Goal: Book appointment/travel/reservation

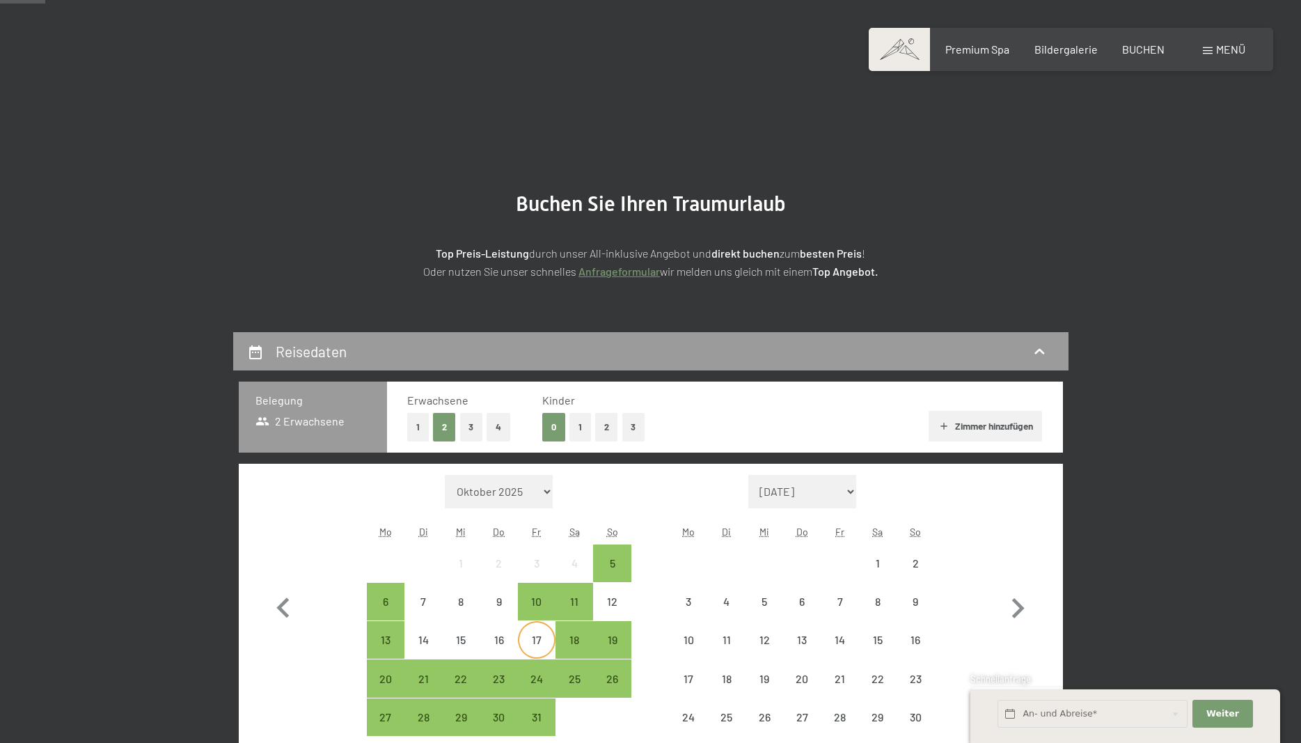
scroll to position [355, 0]
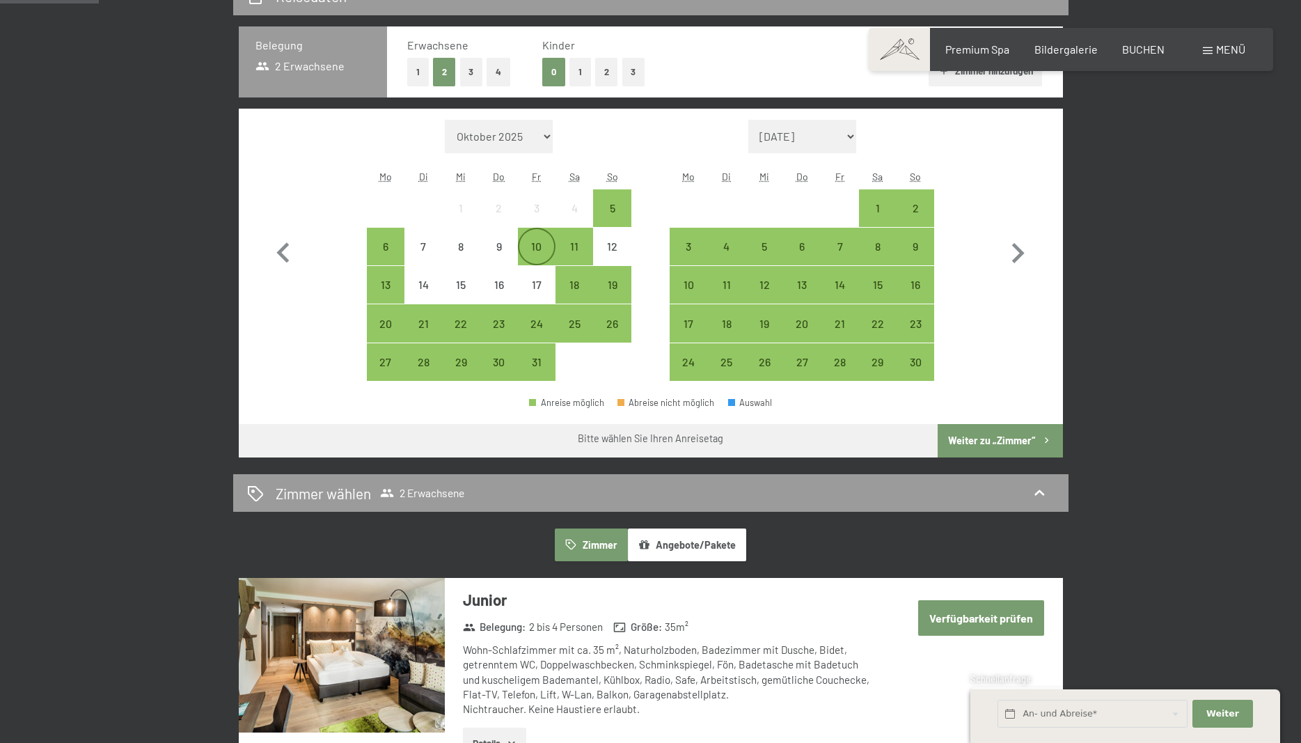
click at [538, 245] on div "10" at bounding box center [536, 258] width 35 height 35
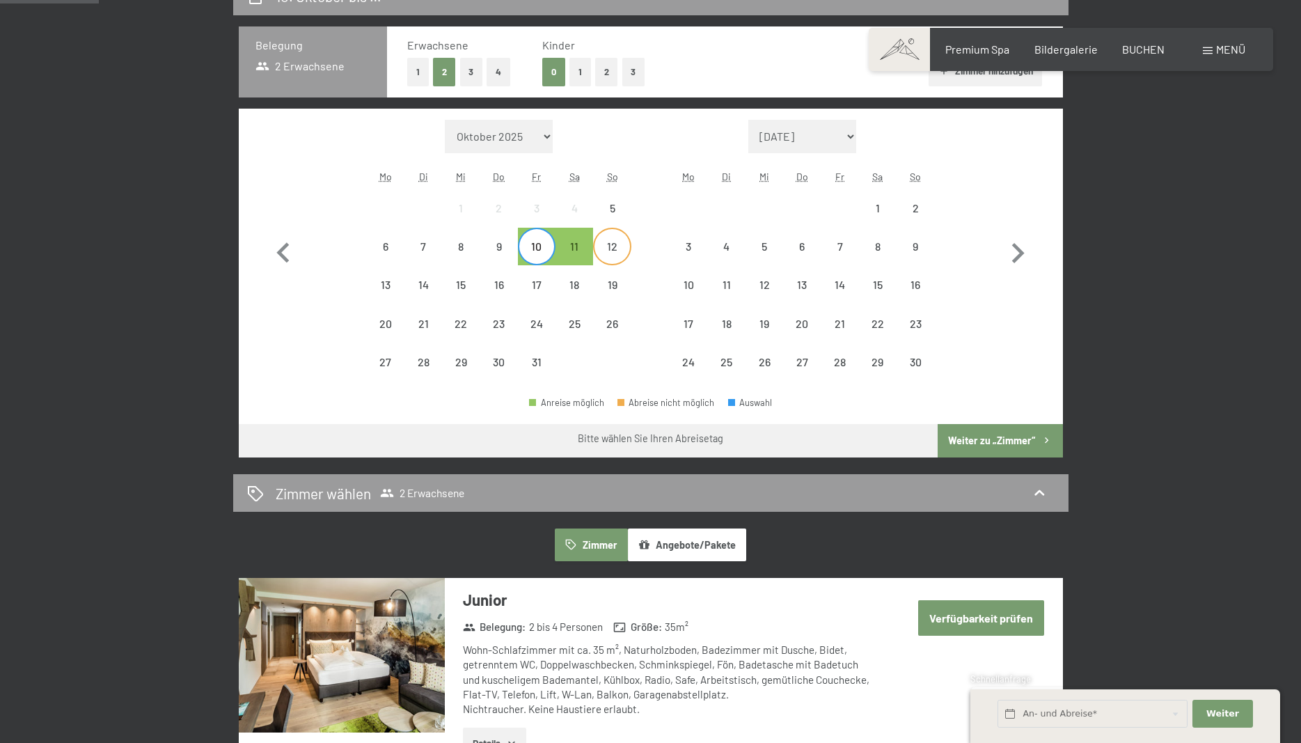
click at [610, 246] on div "12" at bounding box center [611, 258] width 35 height 35
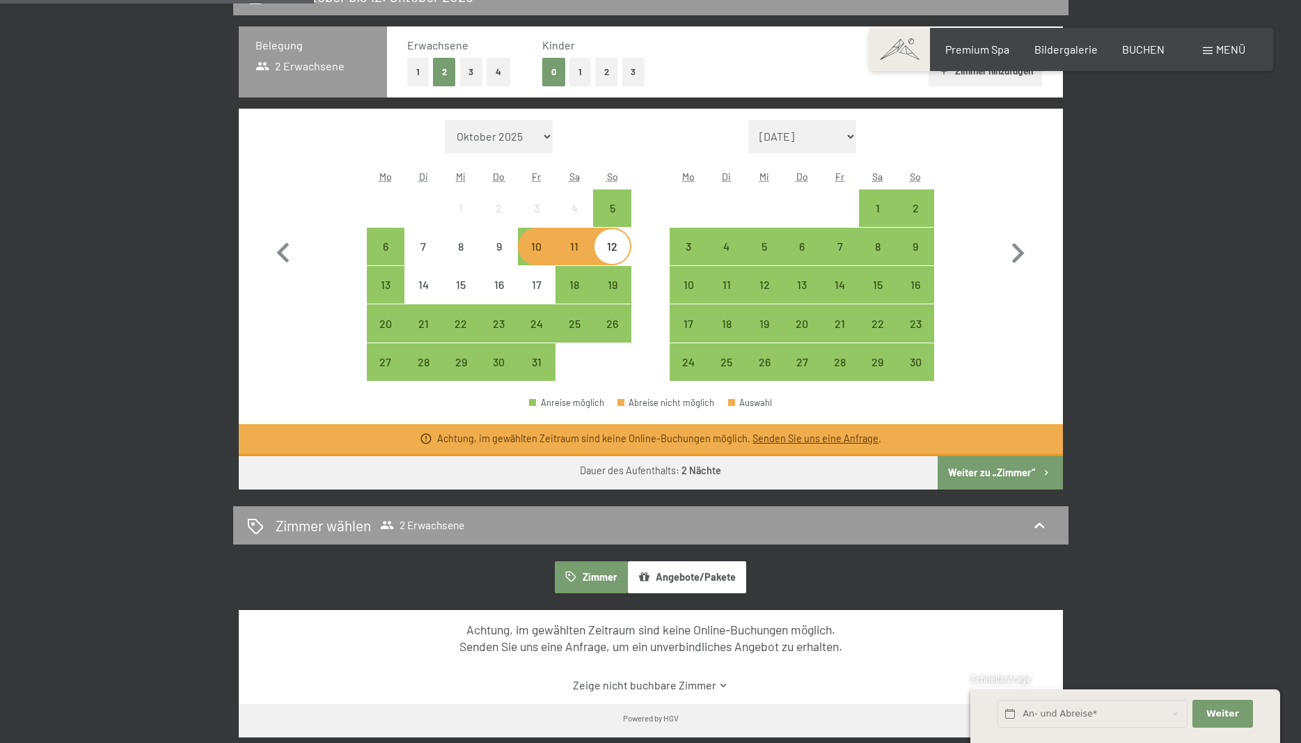
click at [576, 251] on div "11" at bounding box center [574, 258] width 35 height 35
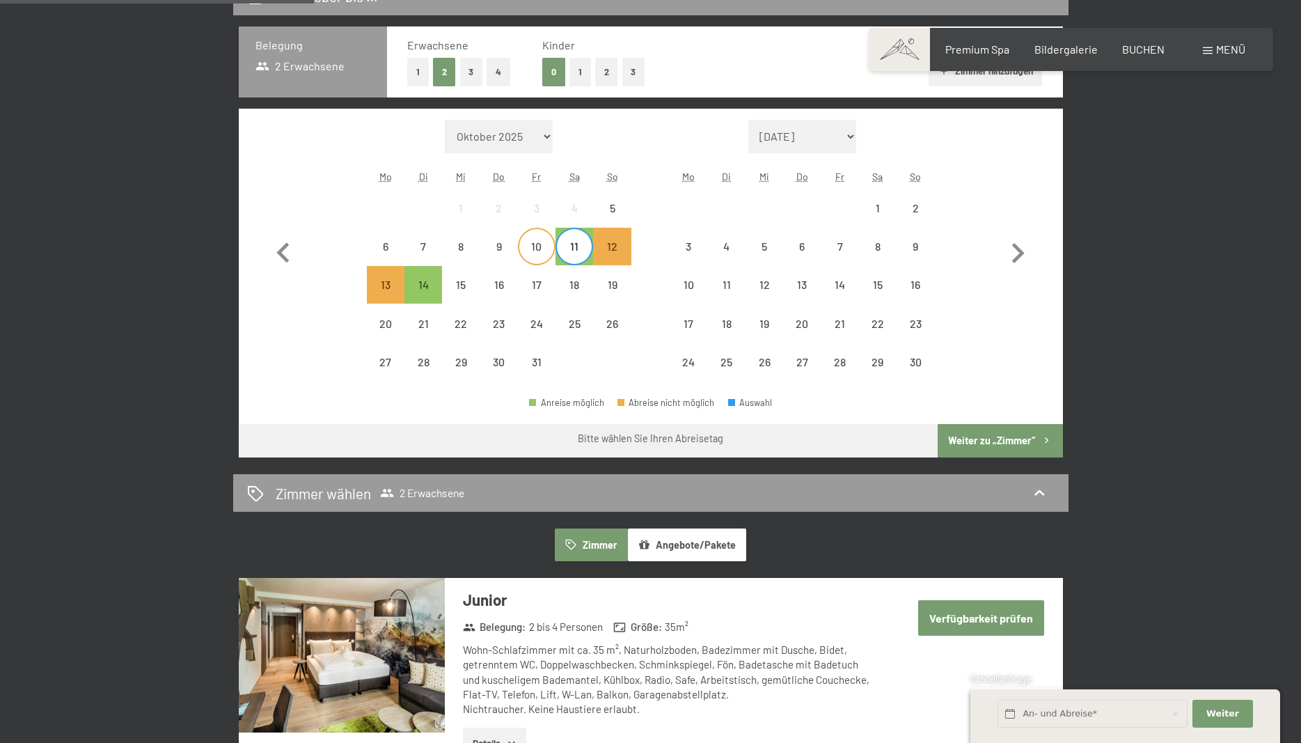
click at [537, 251] on div "10" at bounding box center [536, 258] width 35 height 35
click at [573, 246] on div "11" at bounding box center [574, 258] width 35 height 35
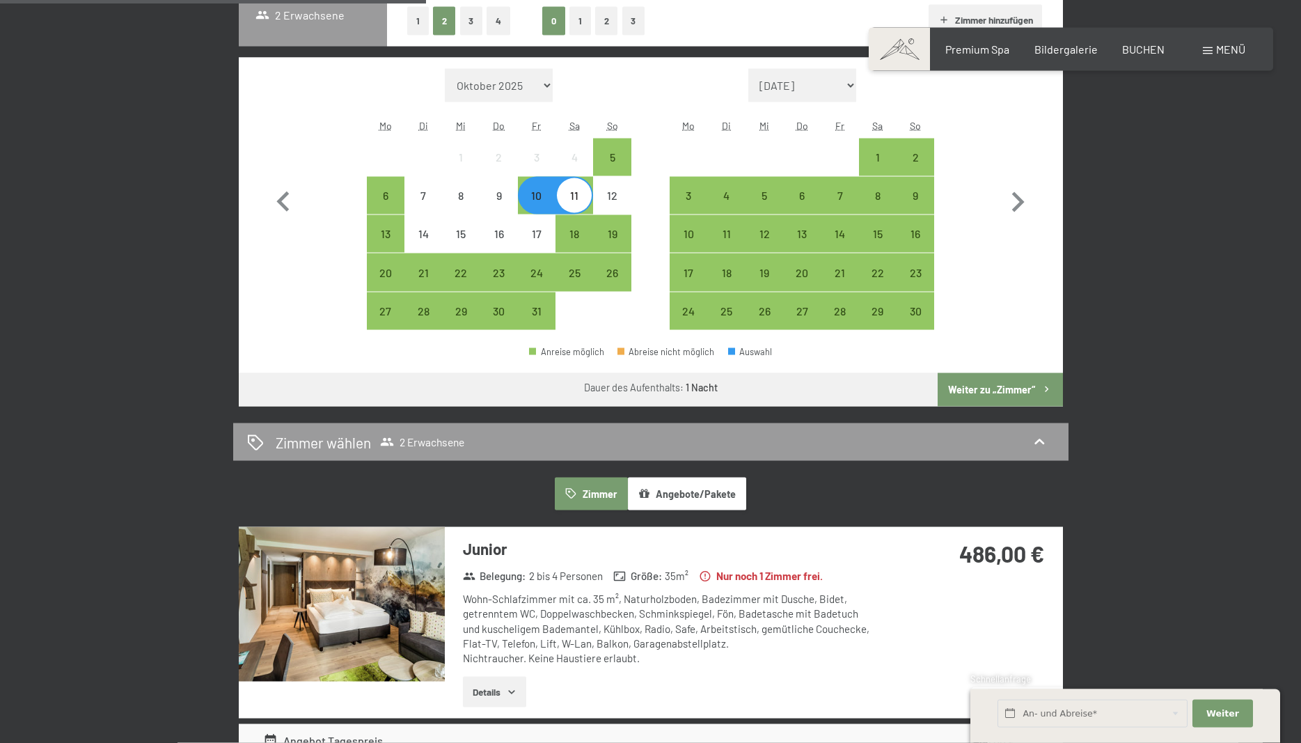
scroll to position [284, 0]
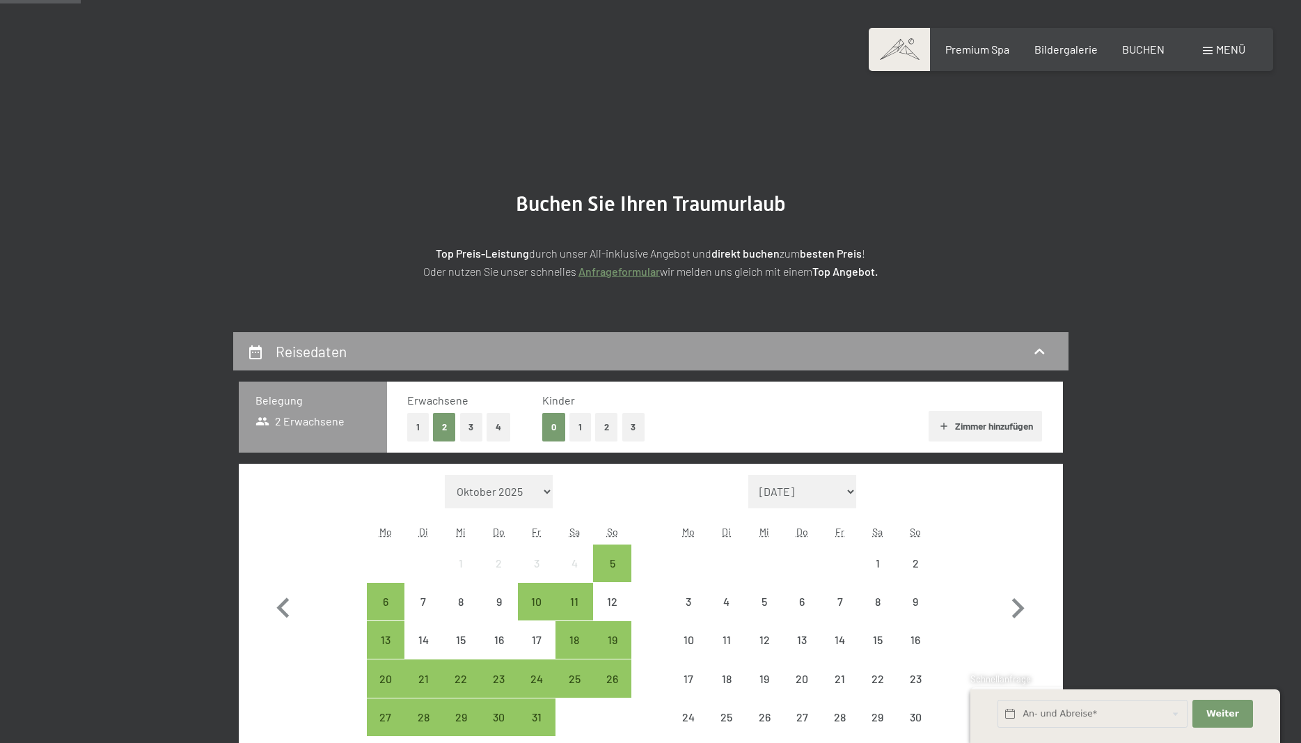
scroll to position [284, 0]
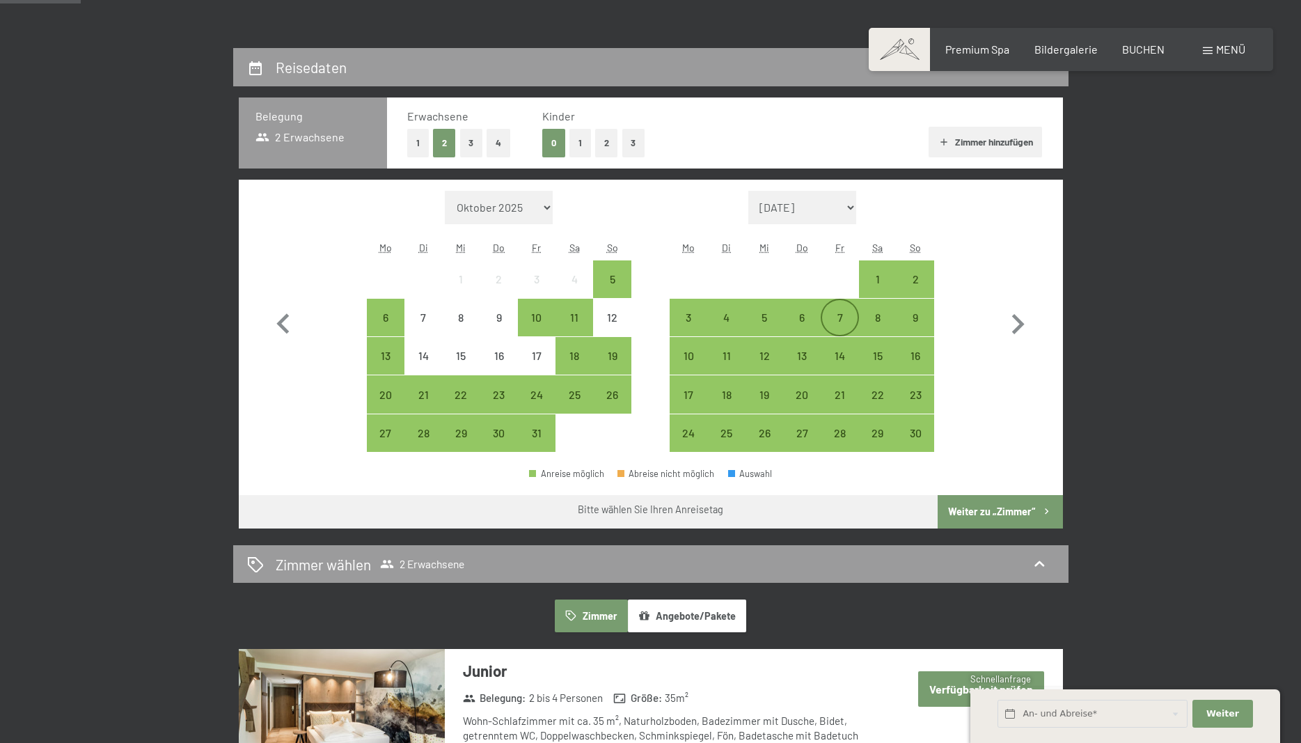
click at [839, 319] on div "7" at bounding box center [839, 329] width 35 height 35
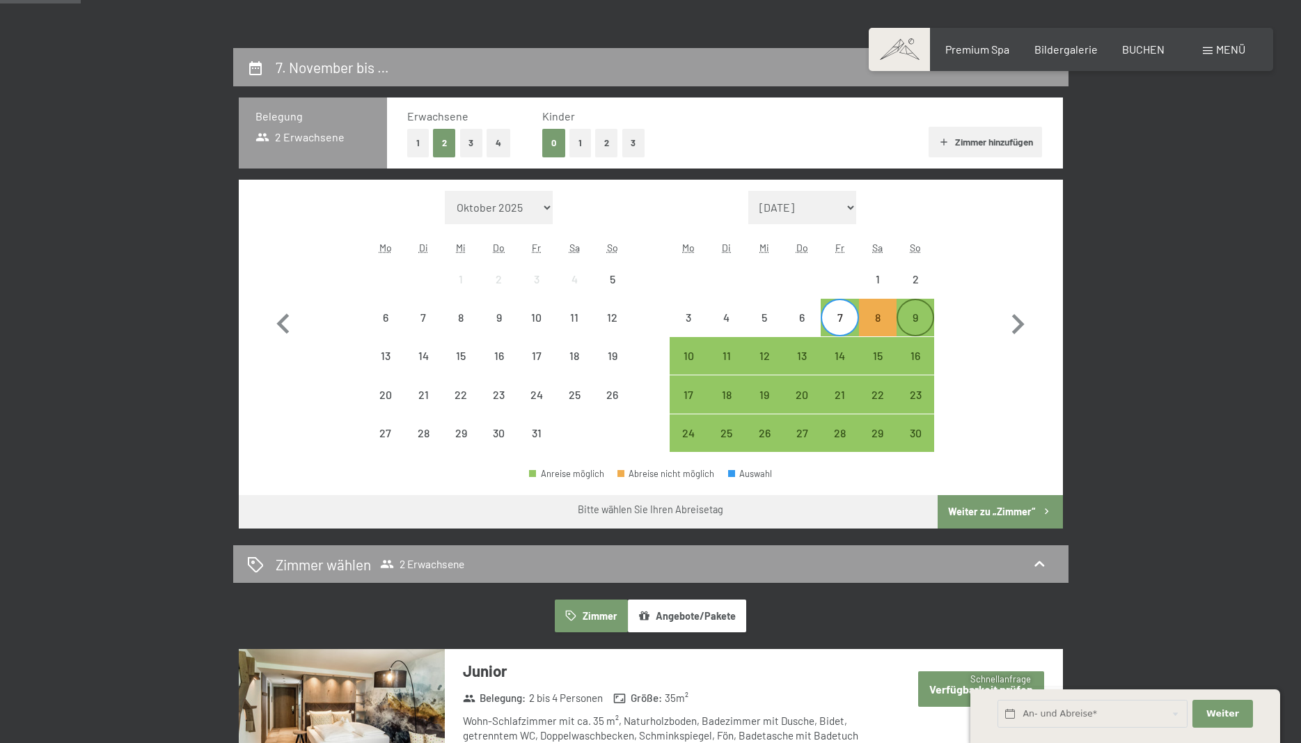
click at [919, 317] on div "9" at bounding box center [915, 329] width 35 height 35
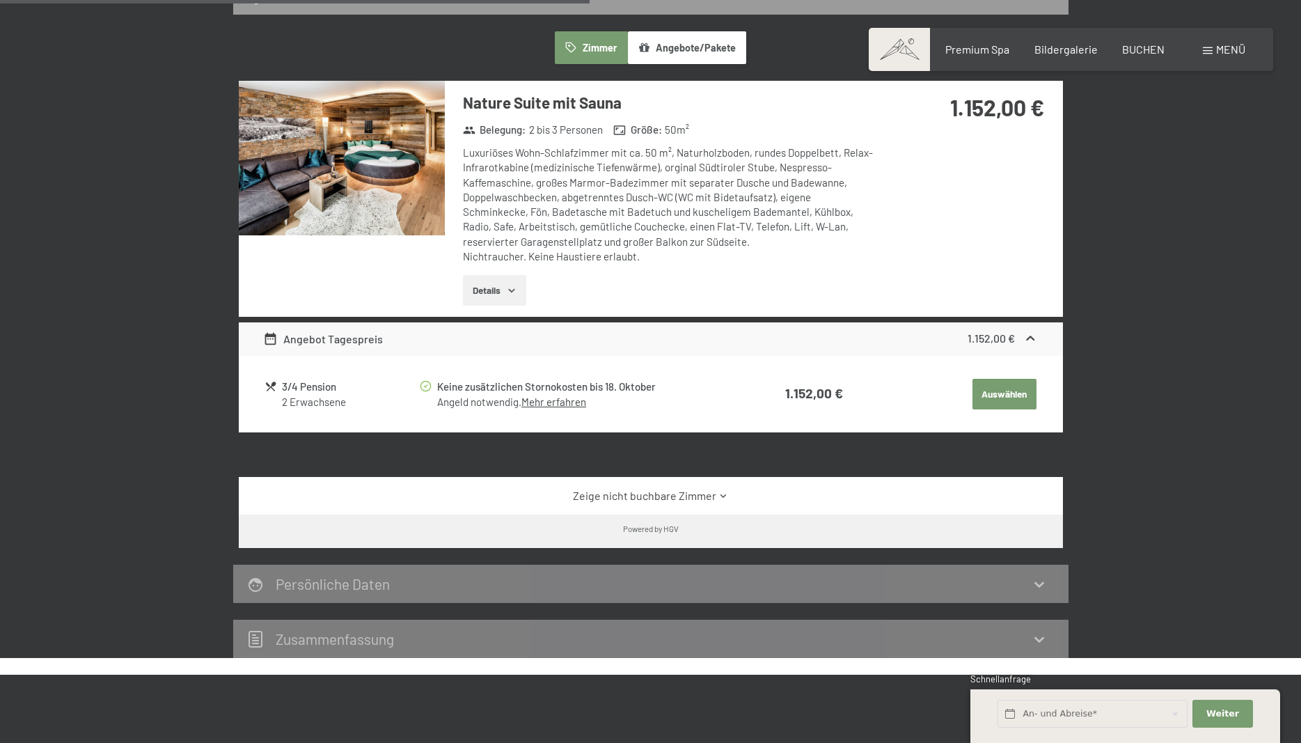
scroll to position [568, 0]
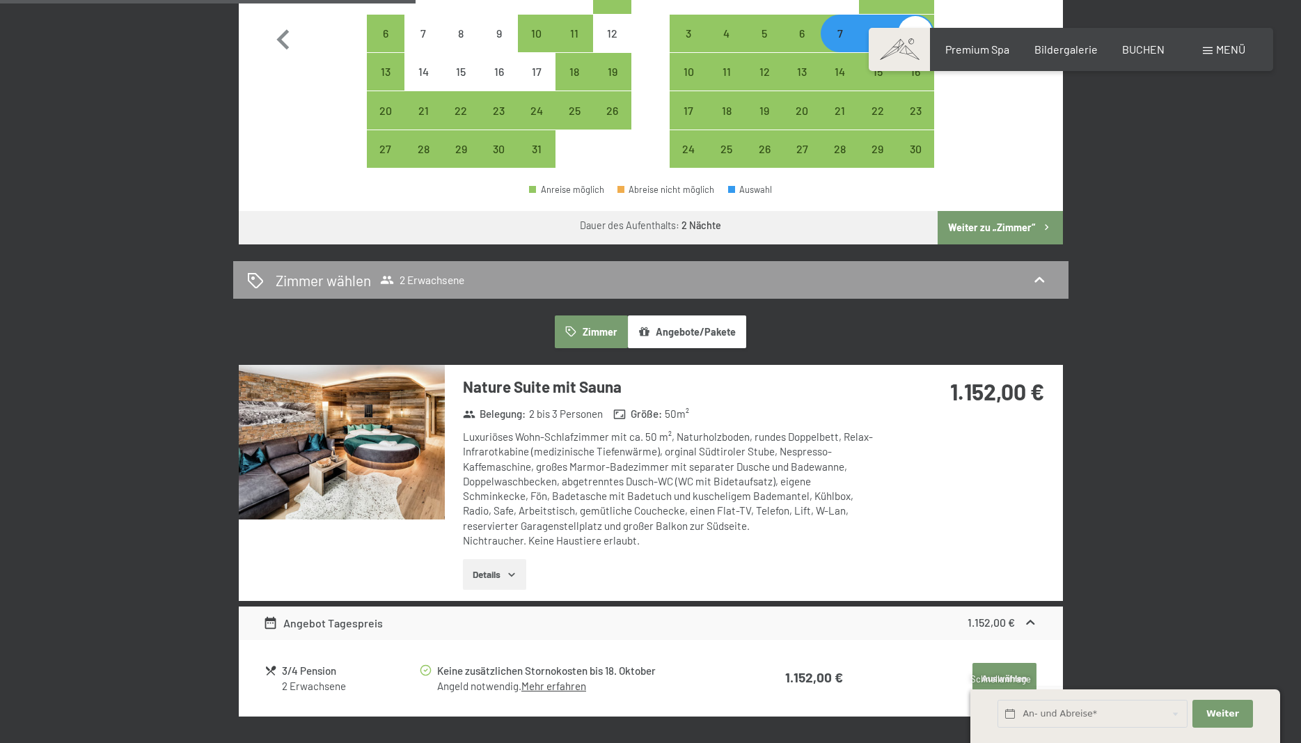
click at [372, 425] on img at bounding box center [342, 442] width 206 height 155
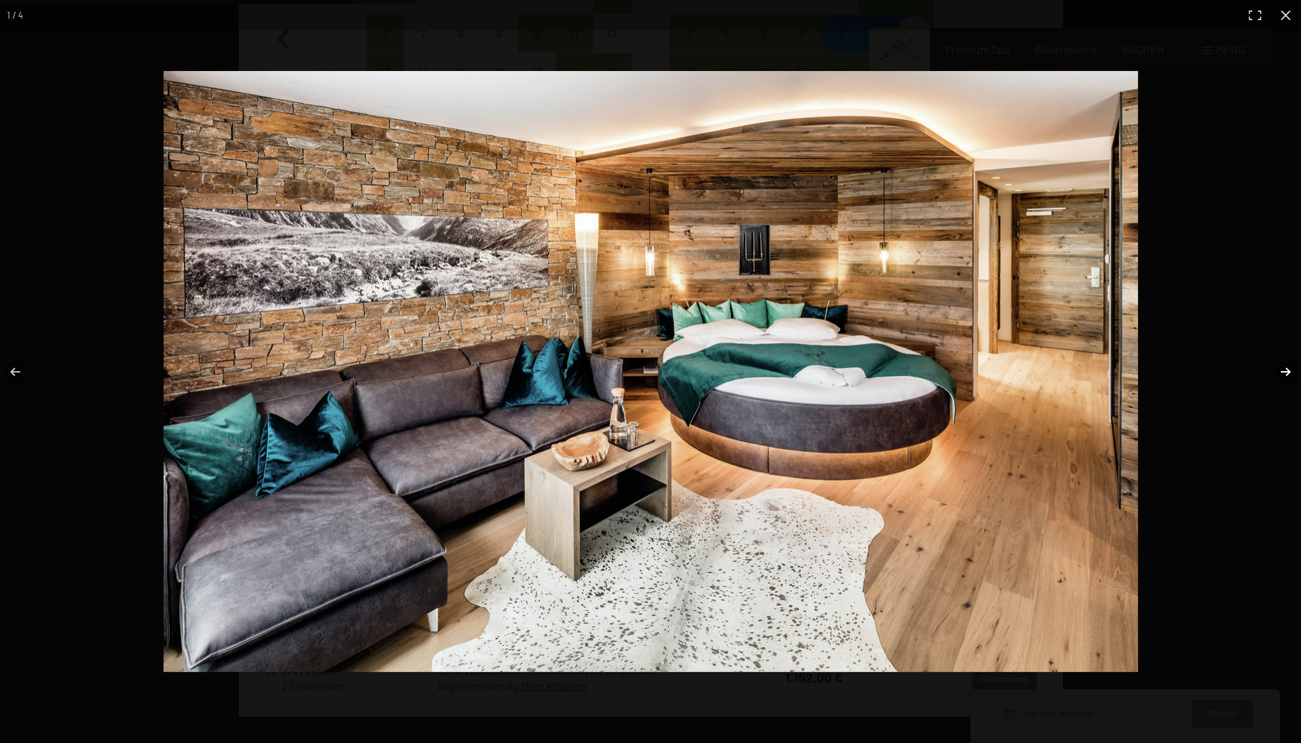
click at [1285, 368] on button "button" at bounding box center [1276, 372] width 49 height 70
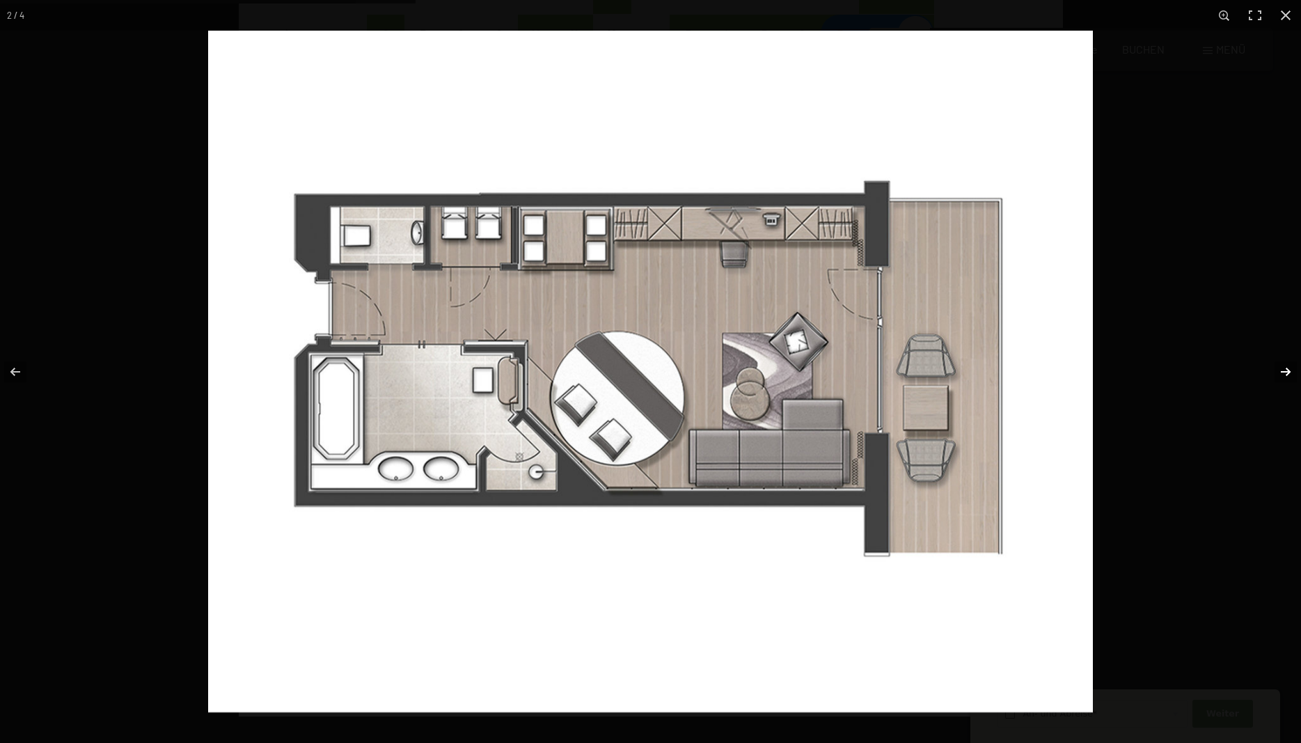
click at [1285, 368] on button "button" at bounding box center [1276, 372] width 49 height 70
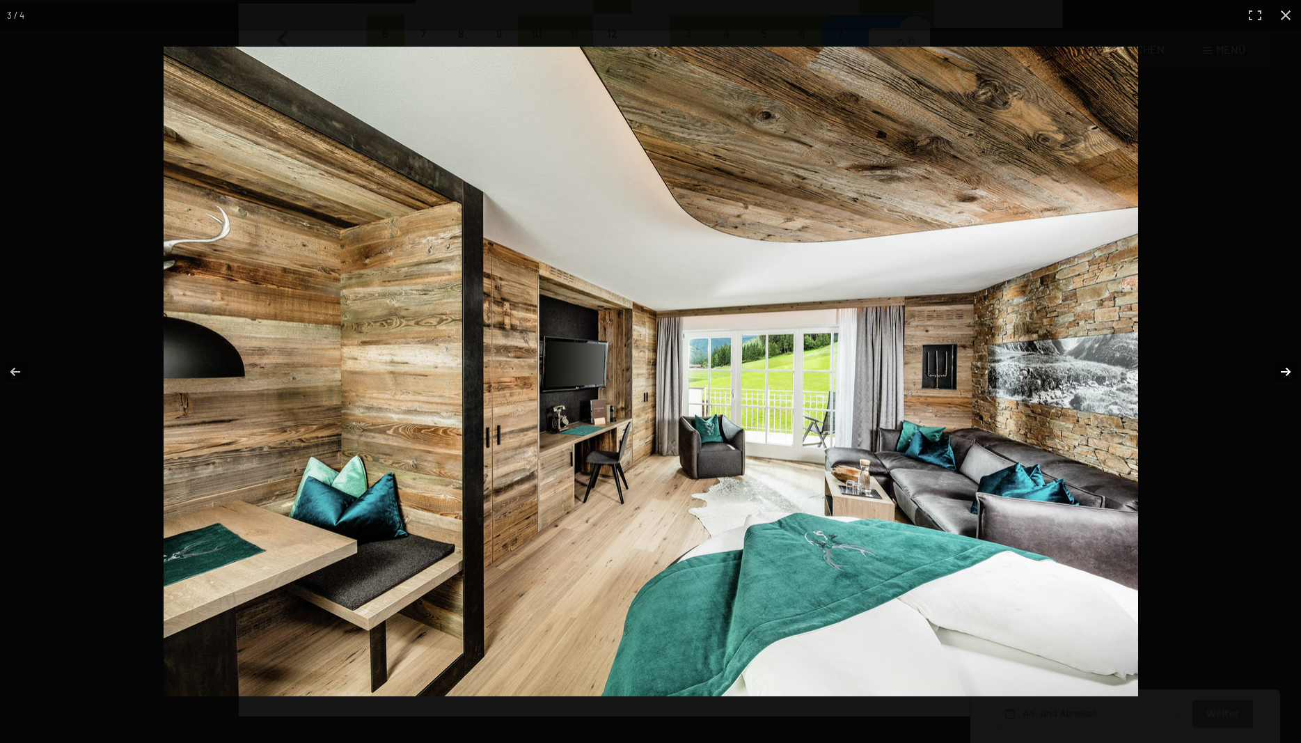
click at [1285, 368] on button "button" at bounding box center [1276, 372] width 49 height 70
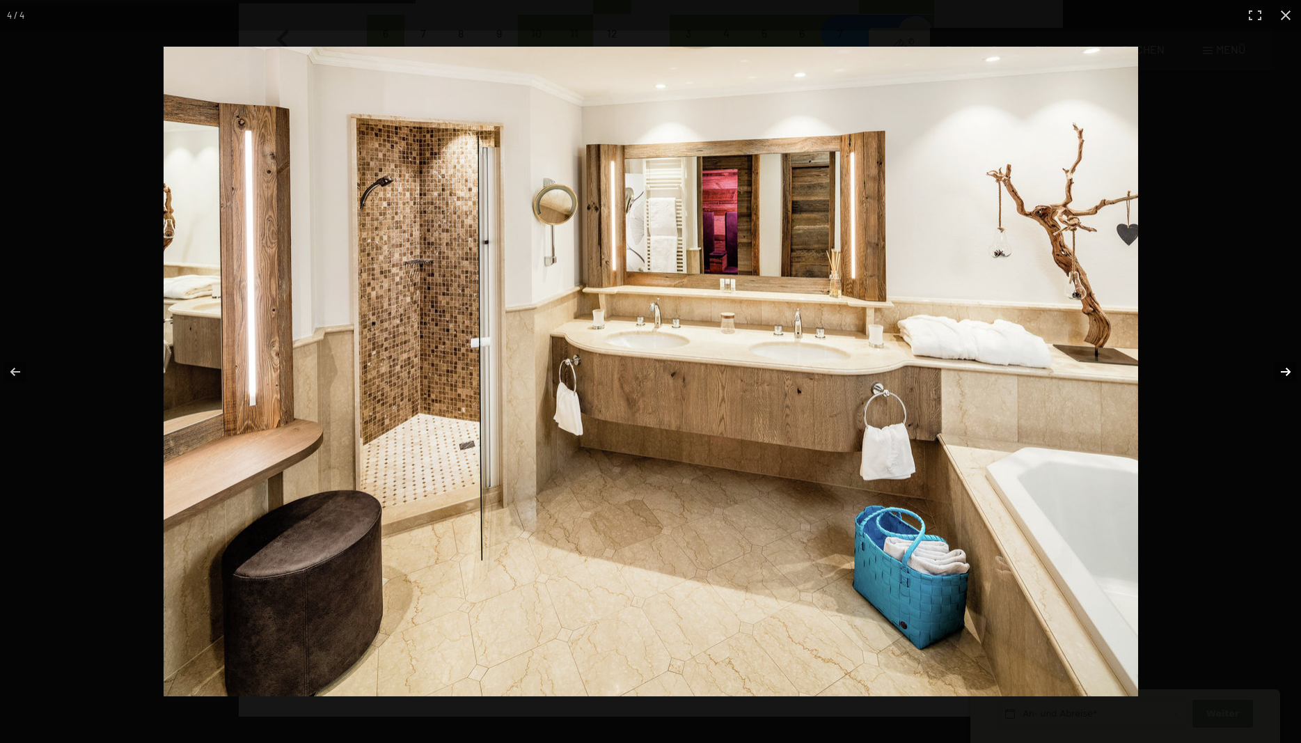
click at [1285, 368] on button "button" at bounding box center [1276, 372] width 49 height 70
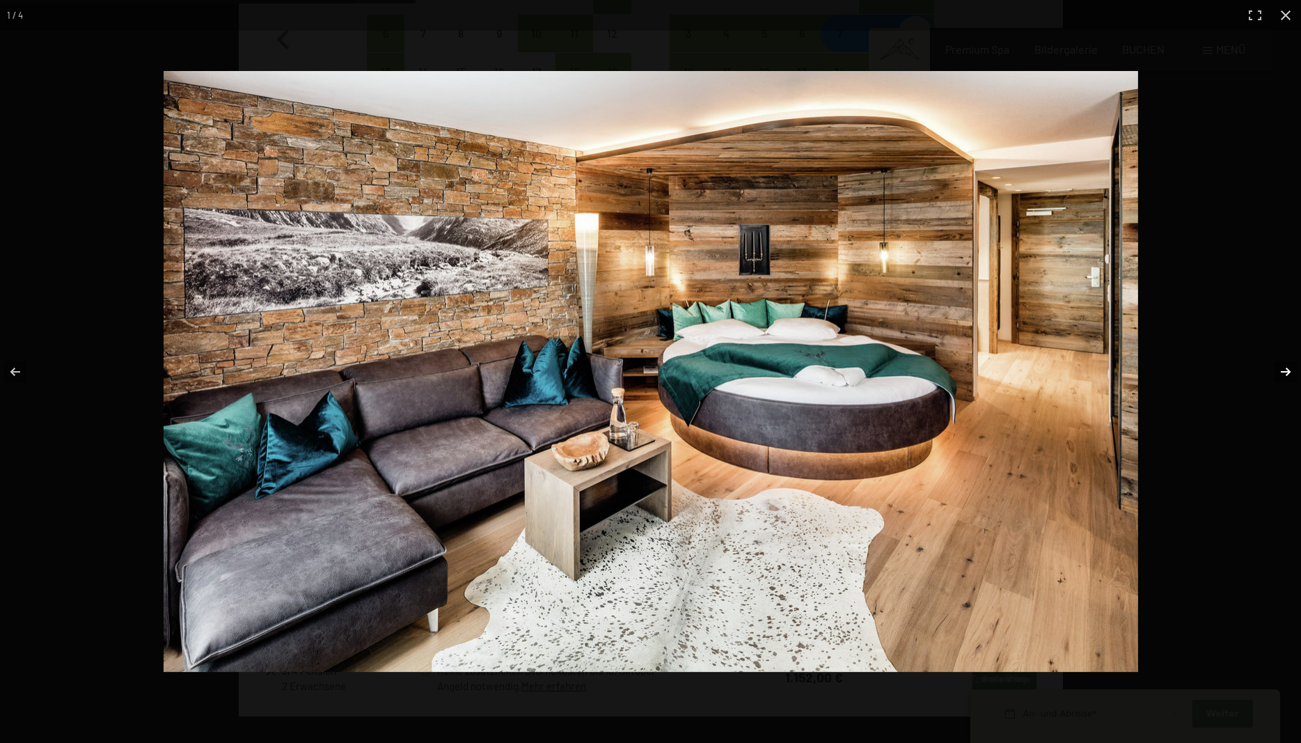
click at [1285, 368] on button "button" at bounding box center [1276, 372] width 49 height 70
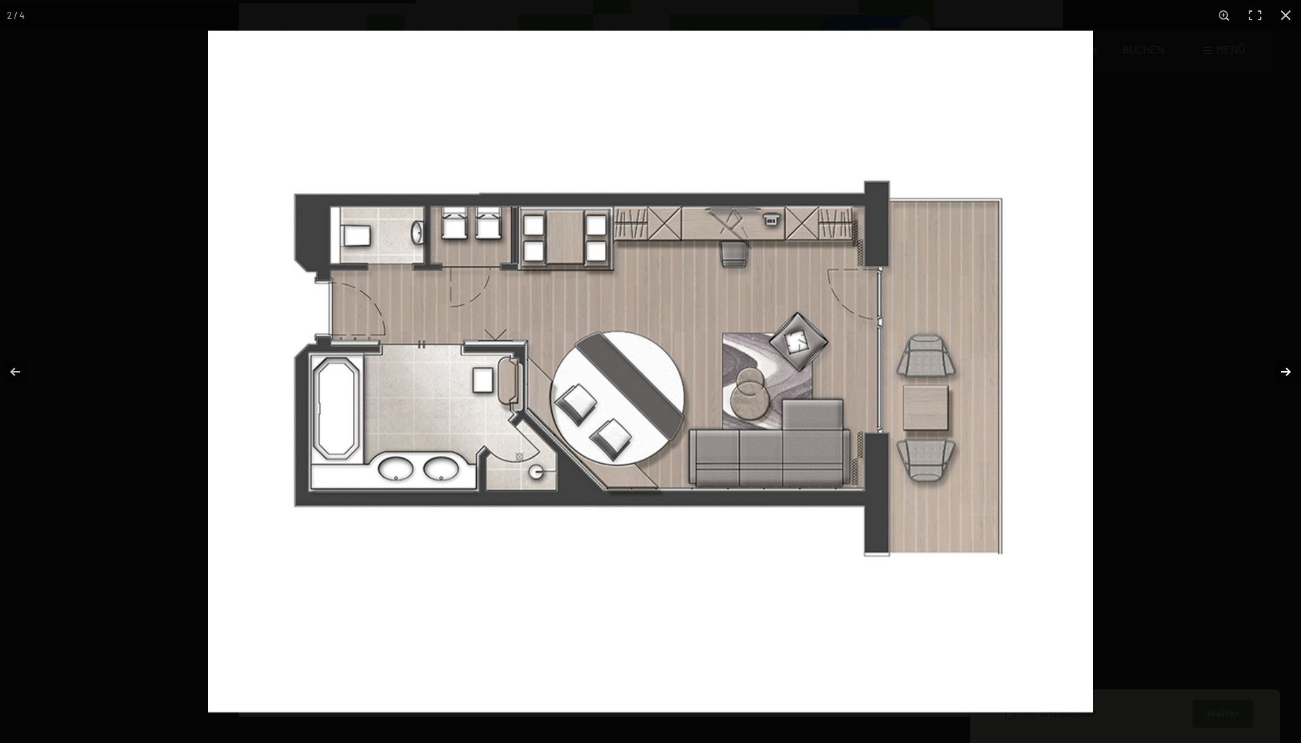
click at [1285, 368] on button "button" at bounding box center [1276, 372] width 49 height 70
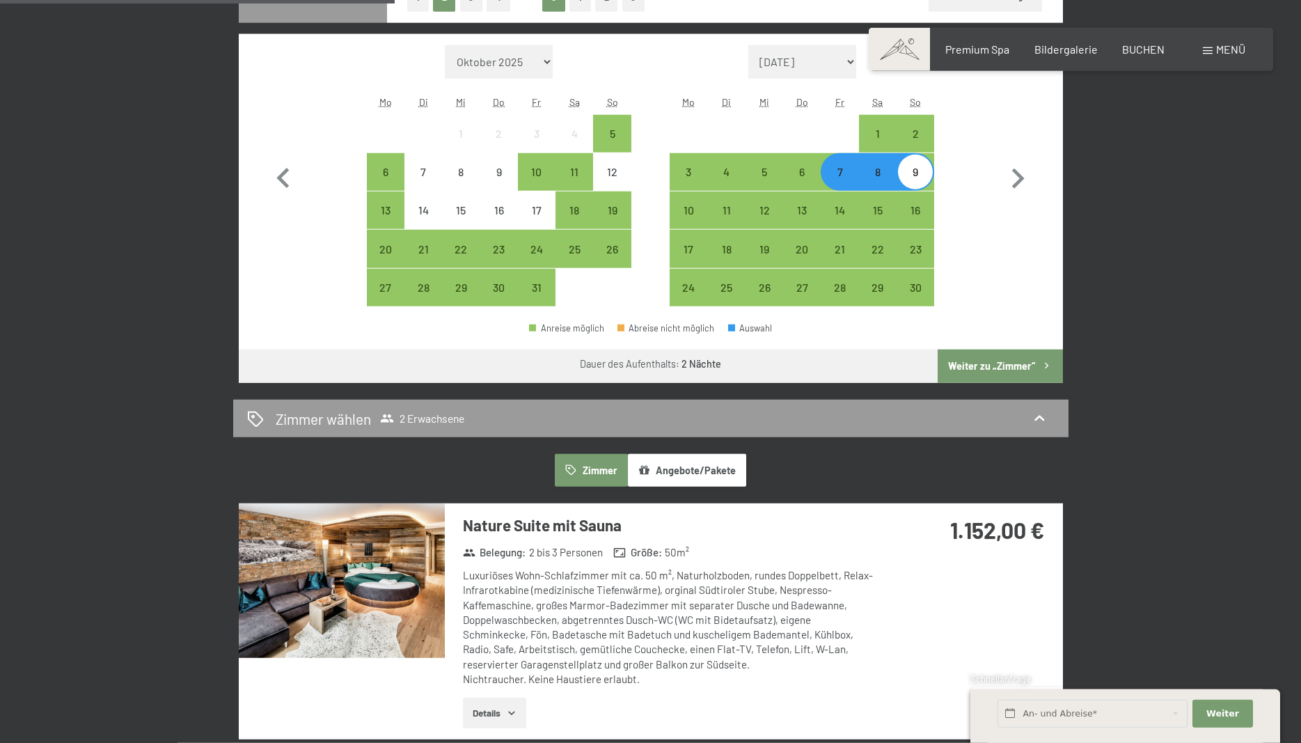
scroll to position [284, 0]
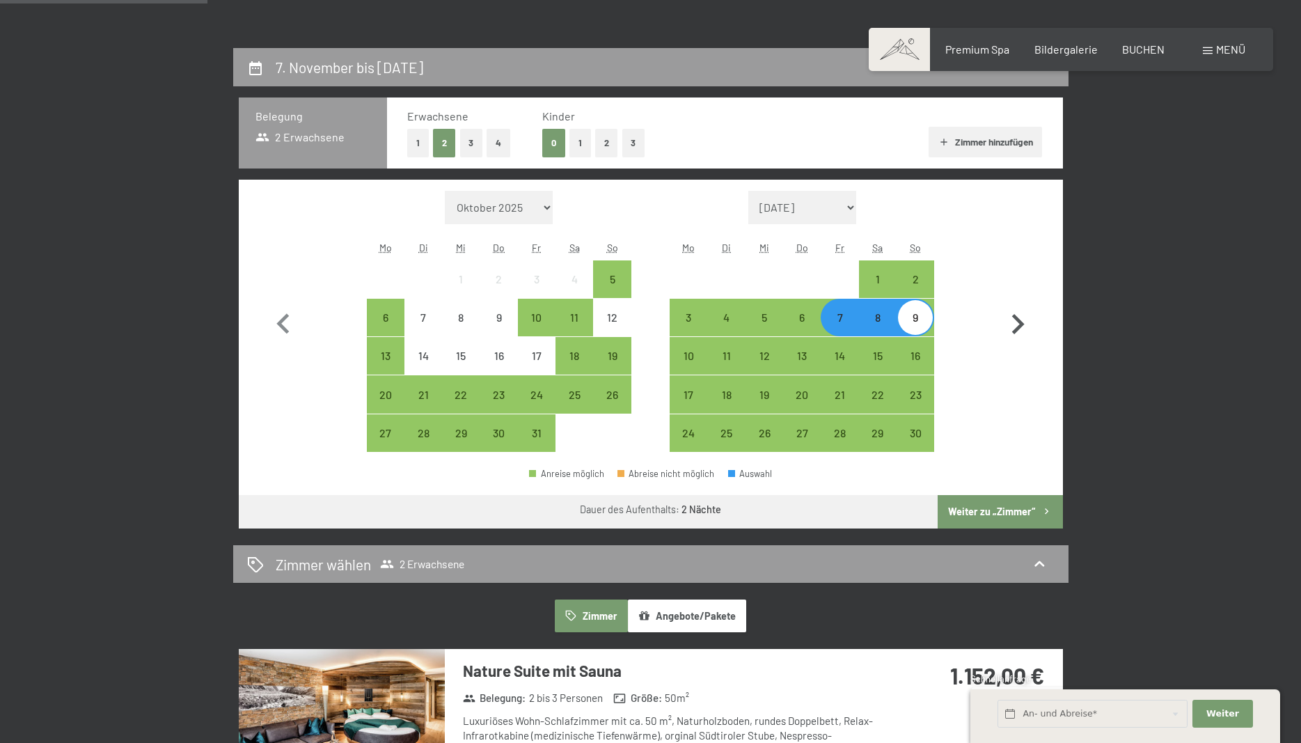
click at [1021, 314] on icon "button" at bounding box center [1017, 324] width 40 height 40
select select "[DATE]"
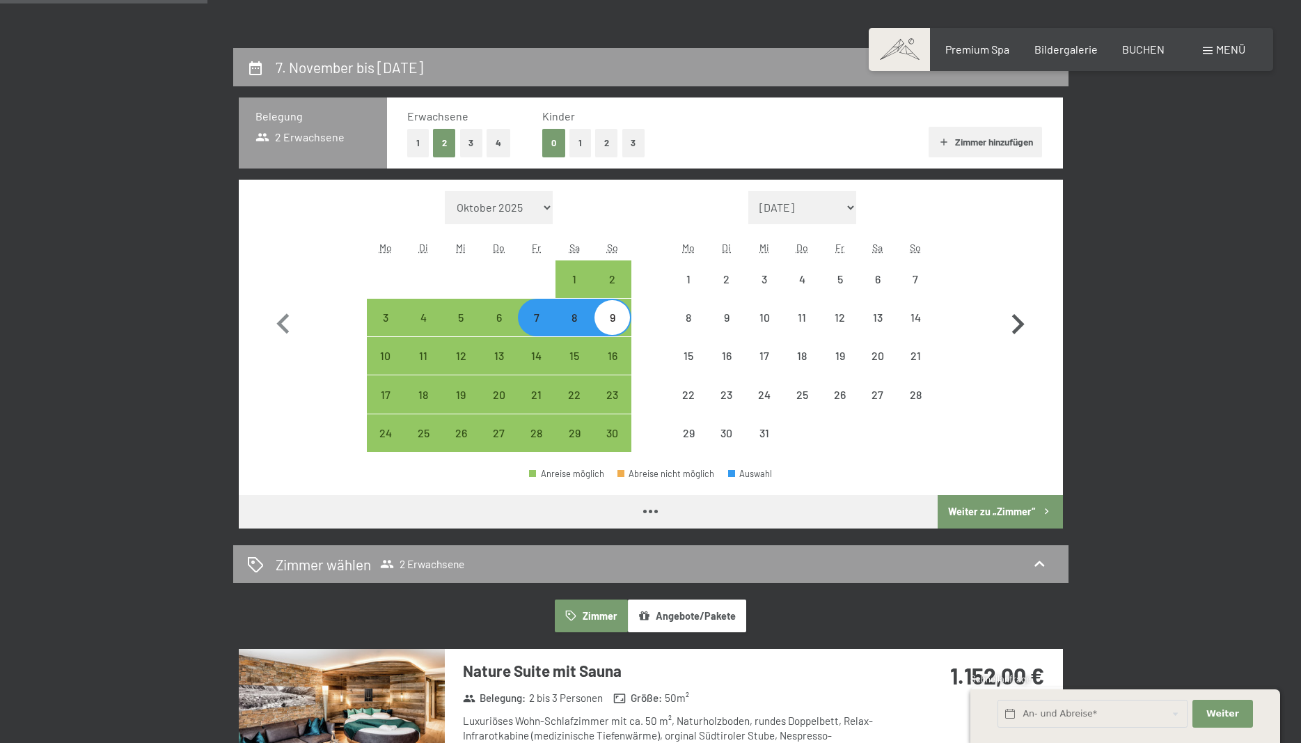
select select "[DATE]"
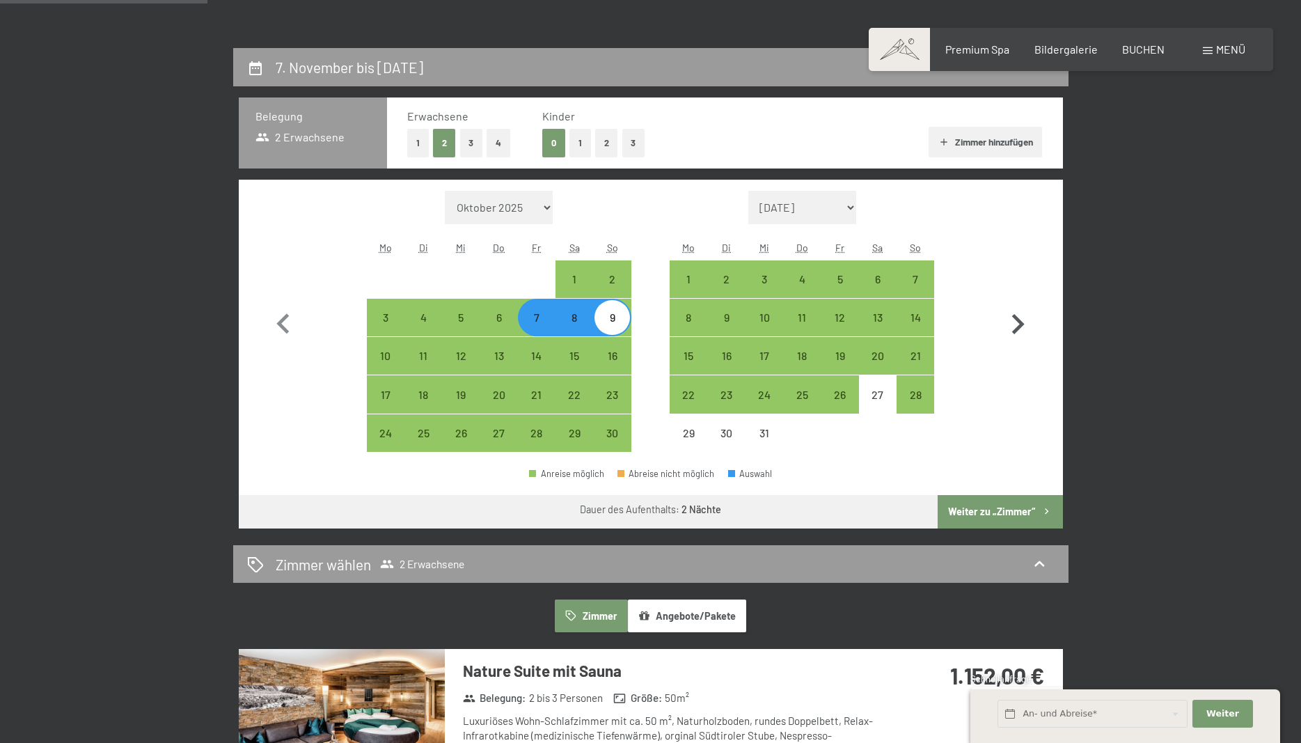
click at [1022, 319] on icon "button" at bounding box center [1017, 324] width 40 height 40
select select "[DATE]"
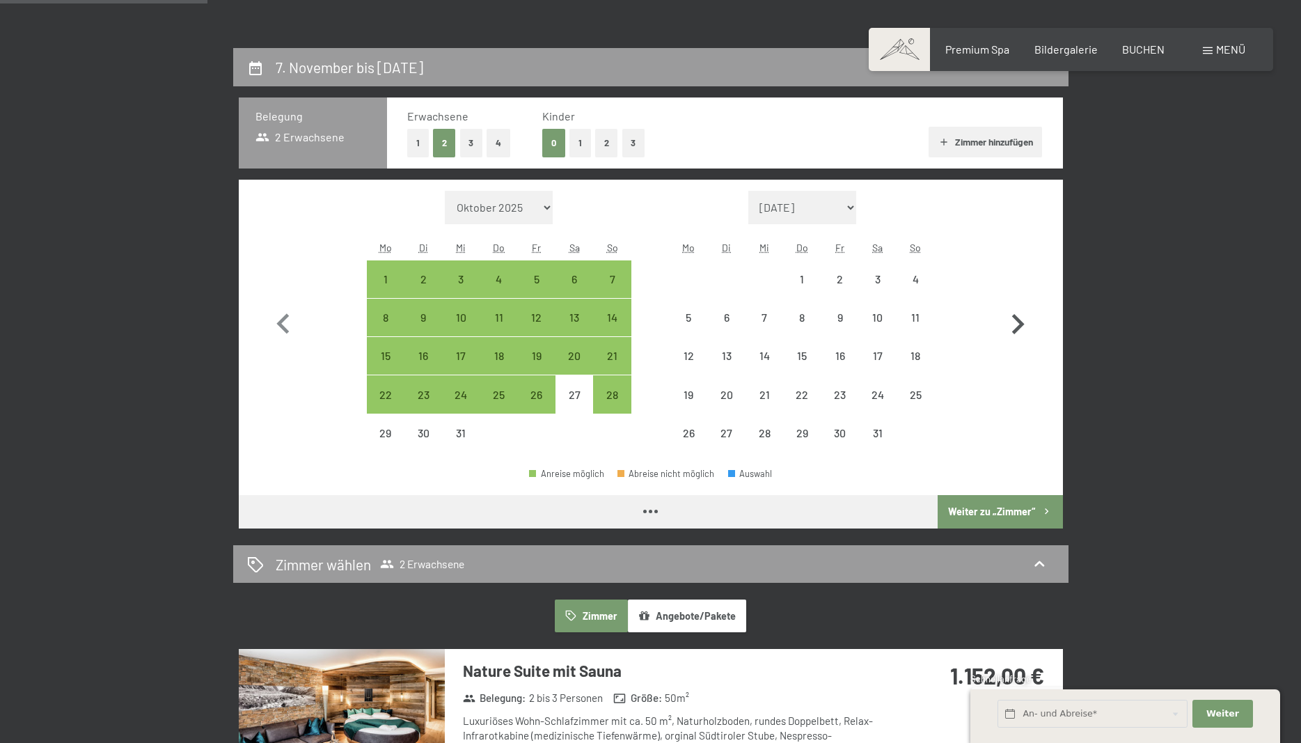
select select "[DATE]"
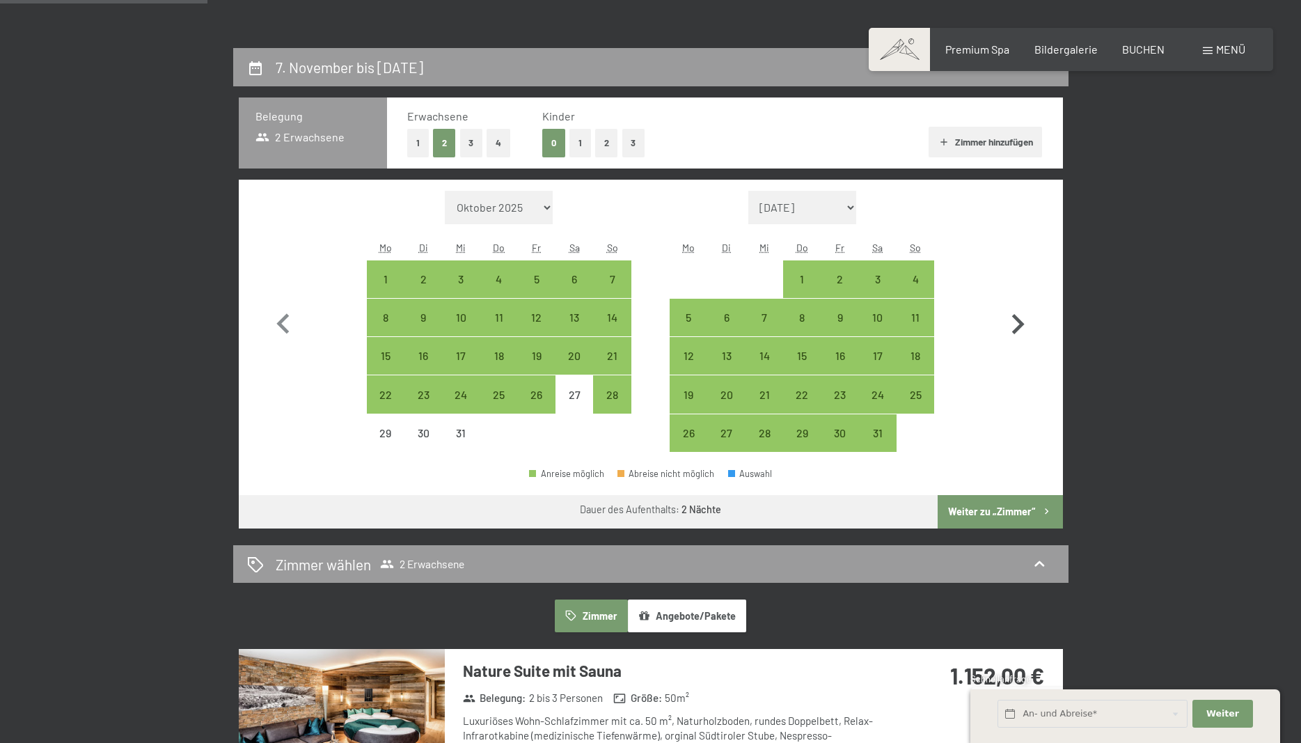
click at [1022, 319] on icon "button" at bounding box center [1017, 324] width 40 height 40
select select "[DATE]"
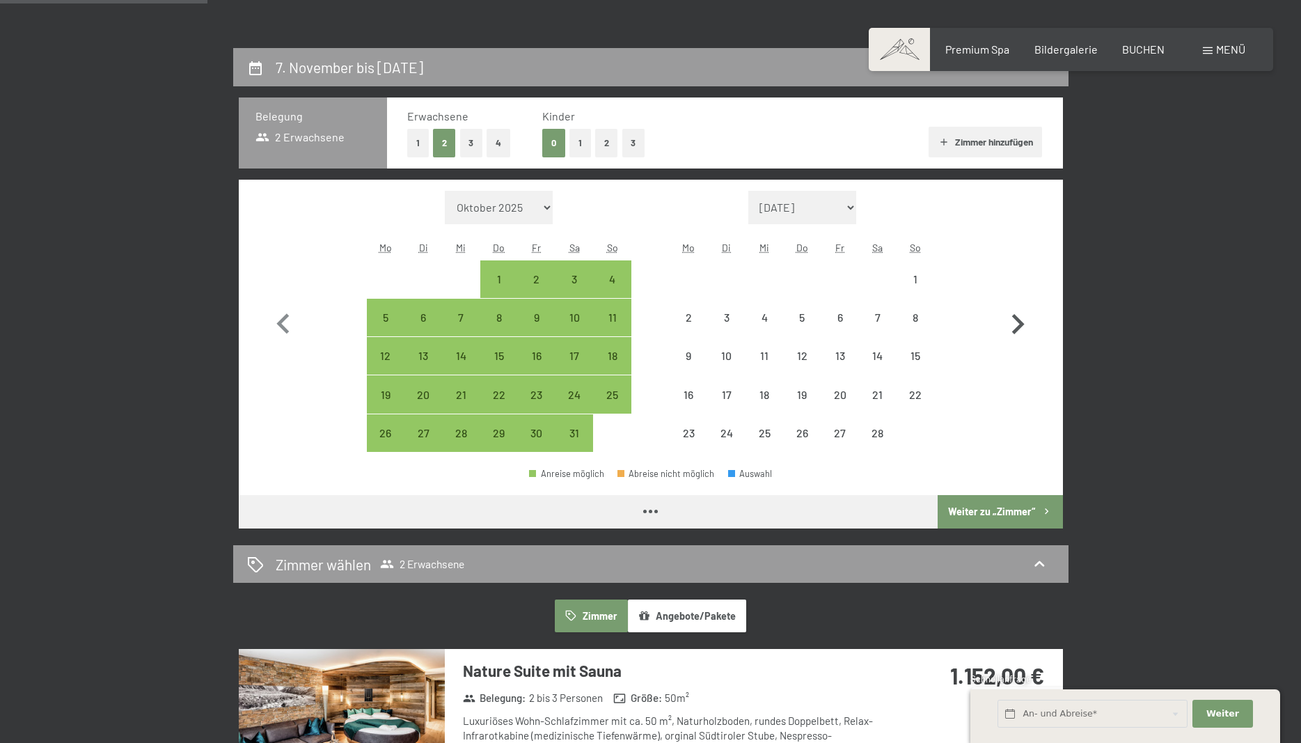
select select "[DATE]"
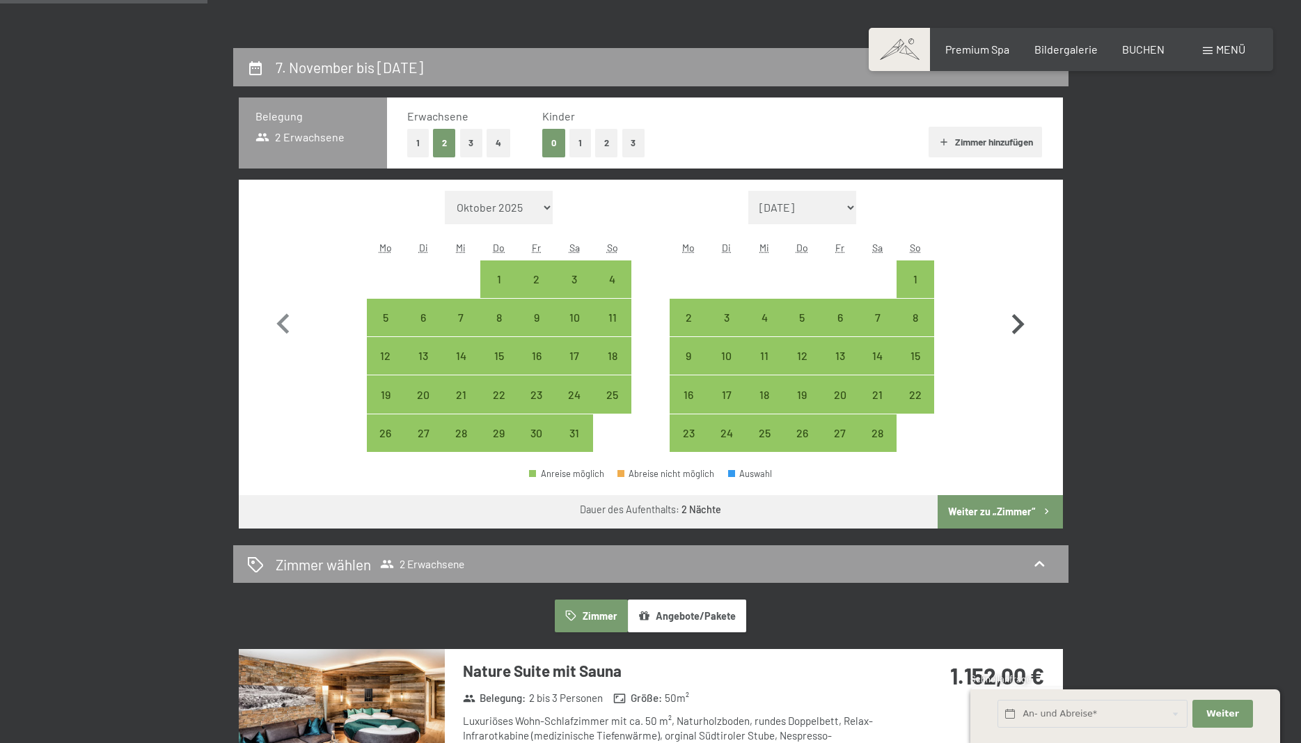
click at [1022, 319] on icon "button" at bounding box center [1017, 324] width 40 height 40
select select "[DATE]"
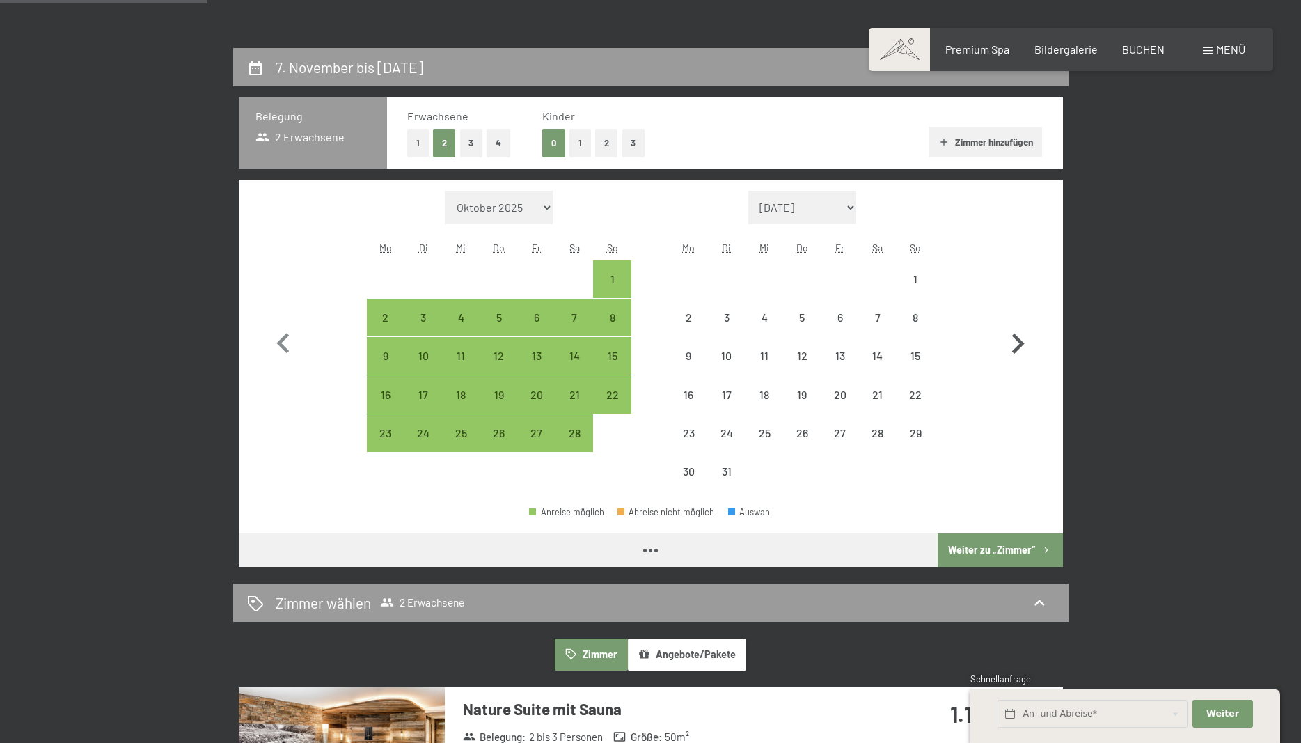
select select "[DATE]"
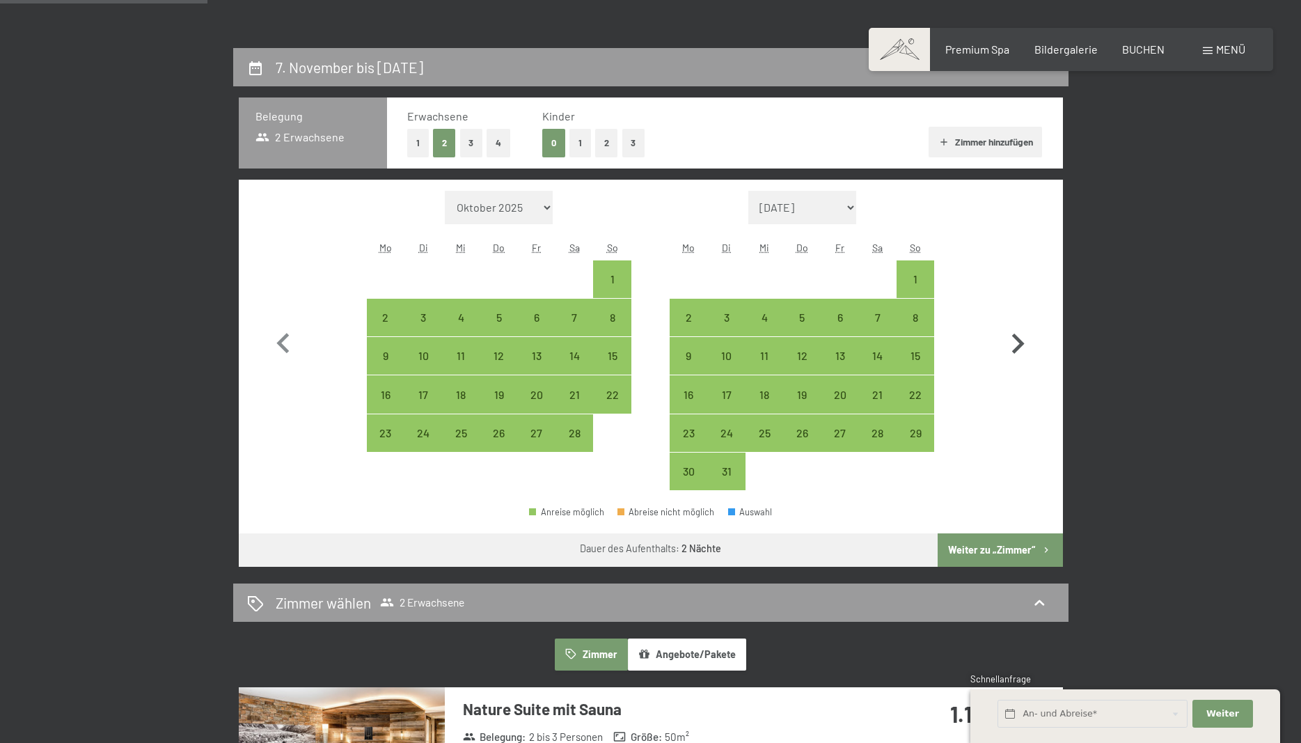
click at [1019, 328] on icon "button" at bounding box center [1017, 344] width 40 height 40
select select "[DATE]"
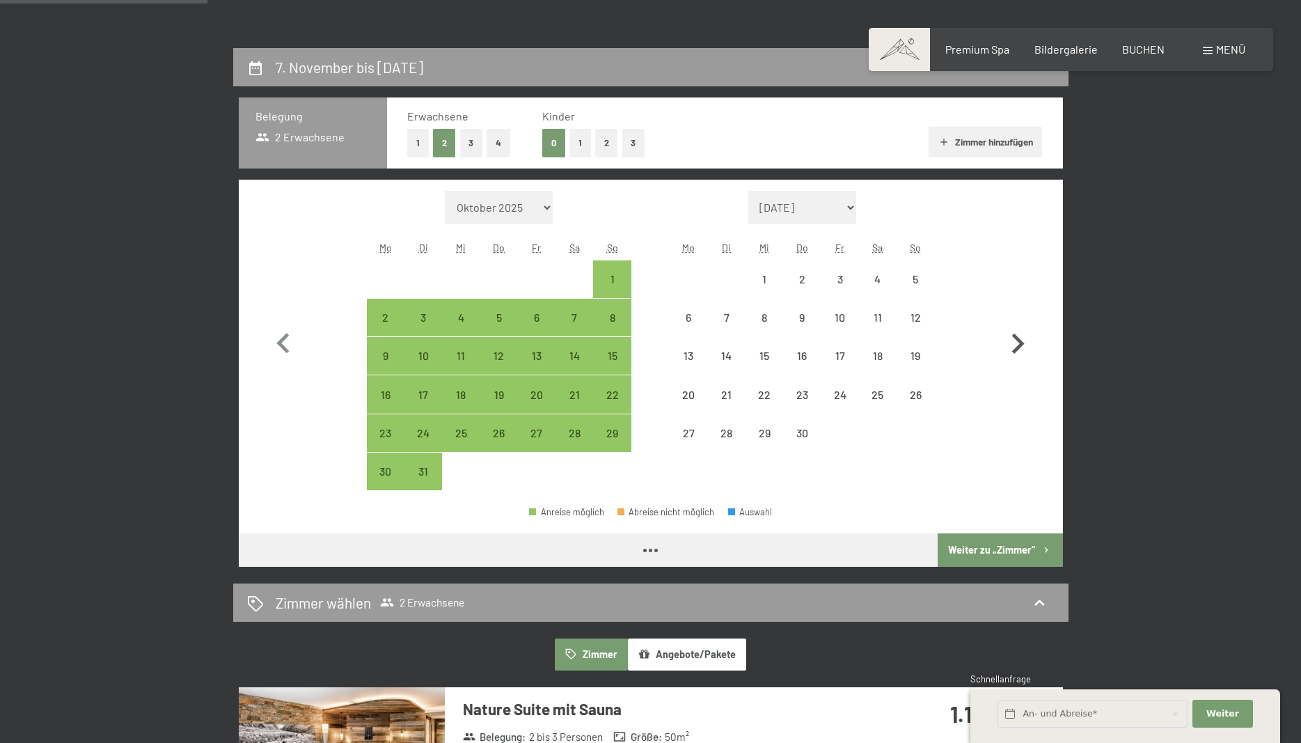
select select "[DATE]"
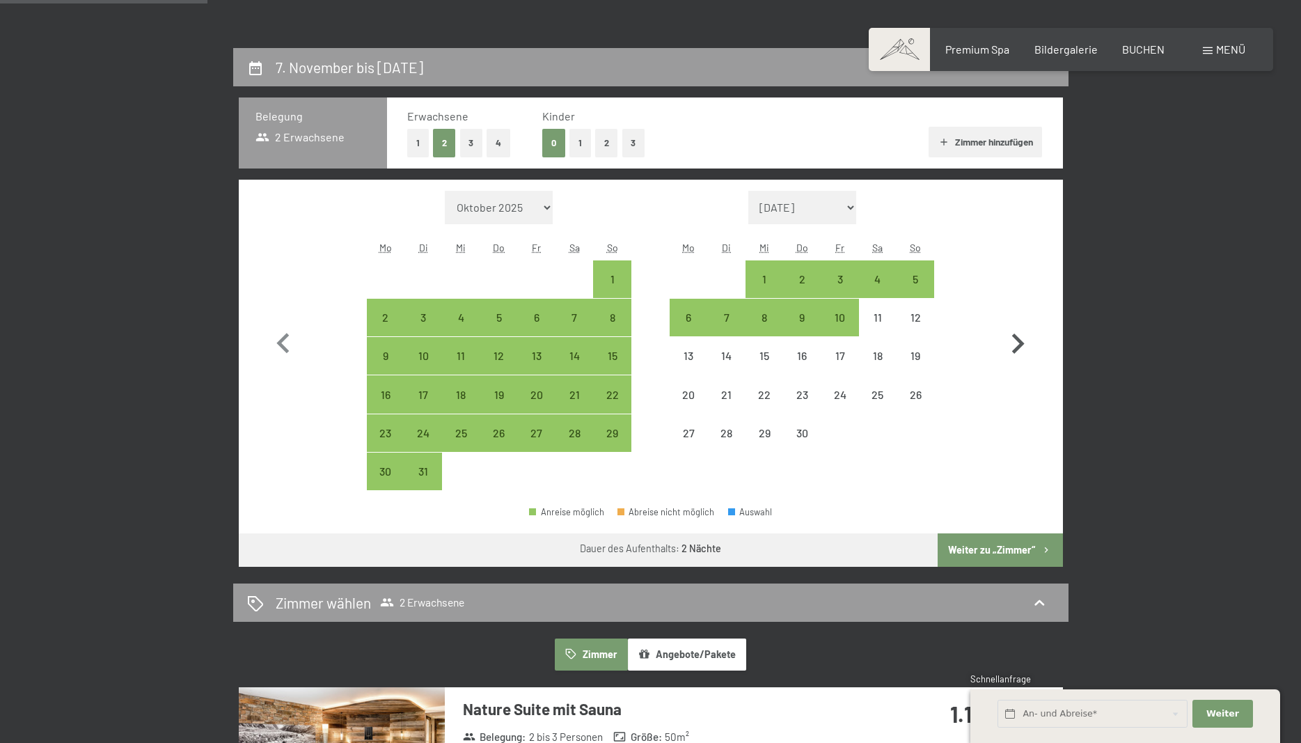
click at [1019, 342] on icon "button" at bounding box center [1018, 343] width 13 height 20
select select "[DATE]"
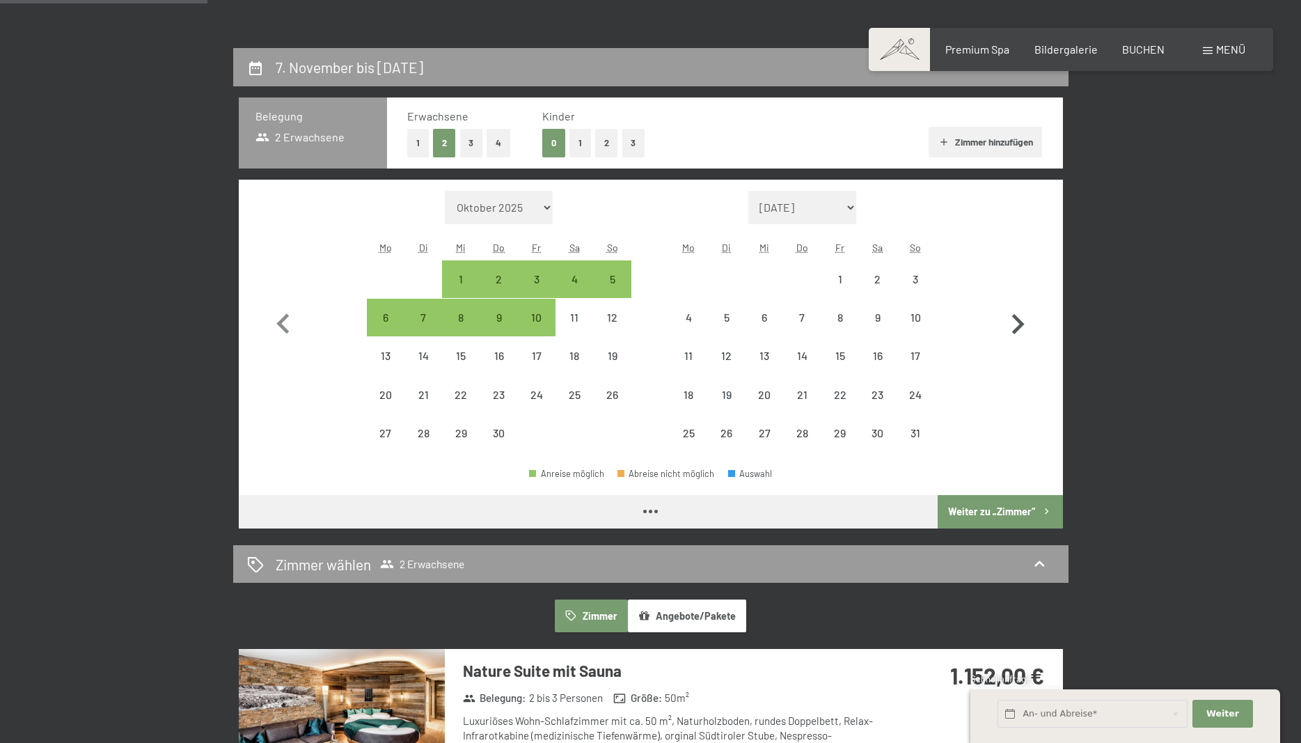
select select "[DATE]"
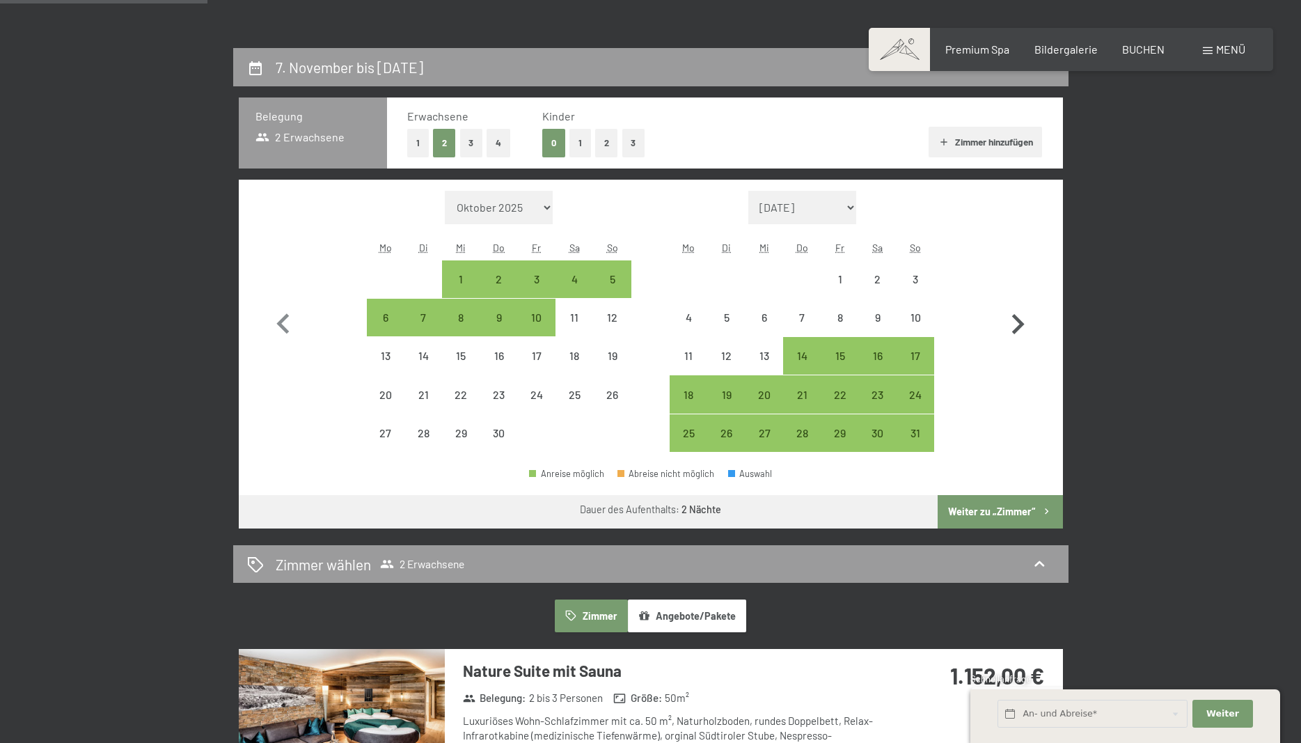
click at [1018, 329] on icon "button" at bounding box center [1018, 324] width 13 height 20
select select "[DATE]"
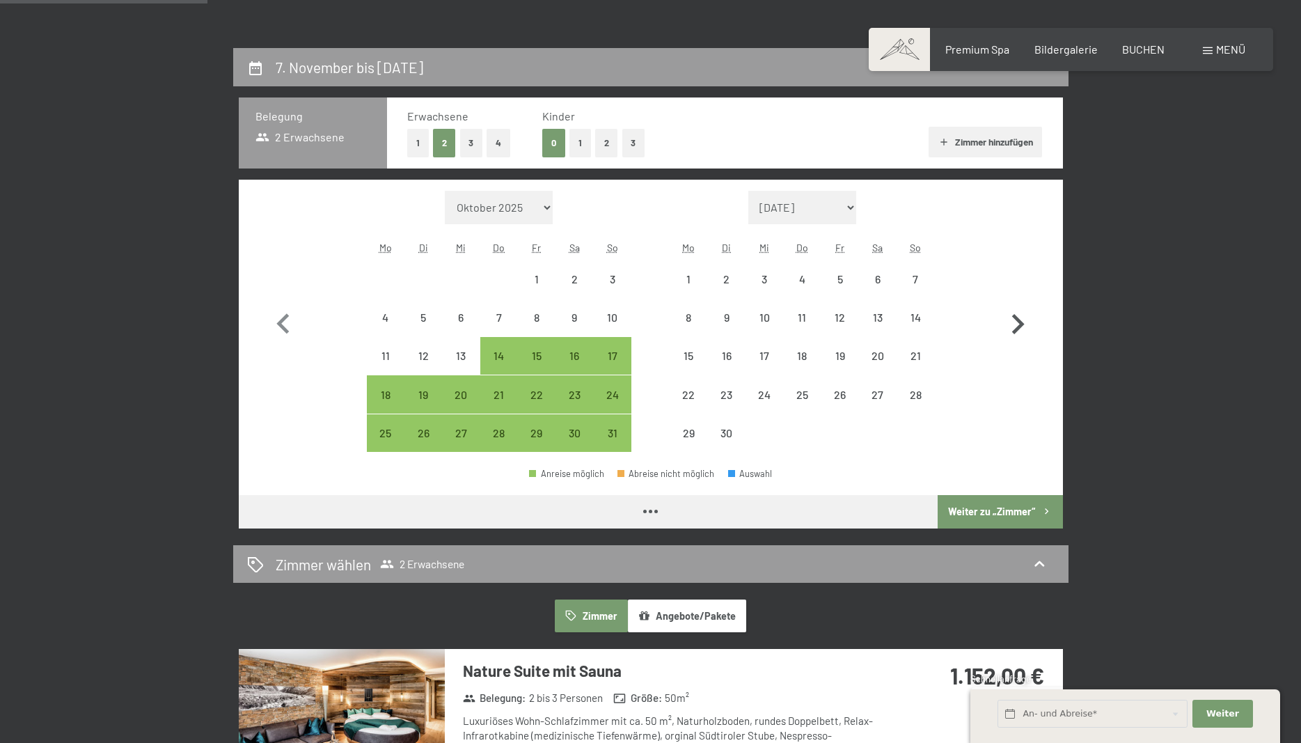
click at [1018, 329] on icon "button" at bounding box center [1018, 324] width 13 height 20
select select "[DATE]"
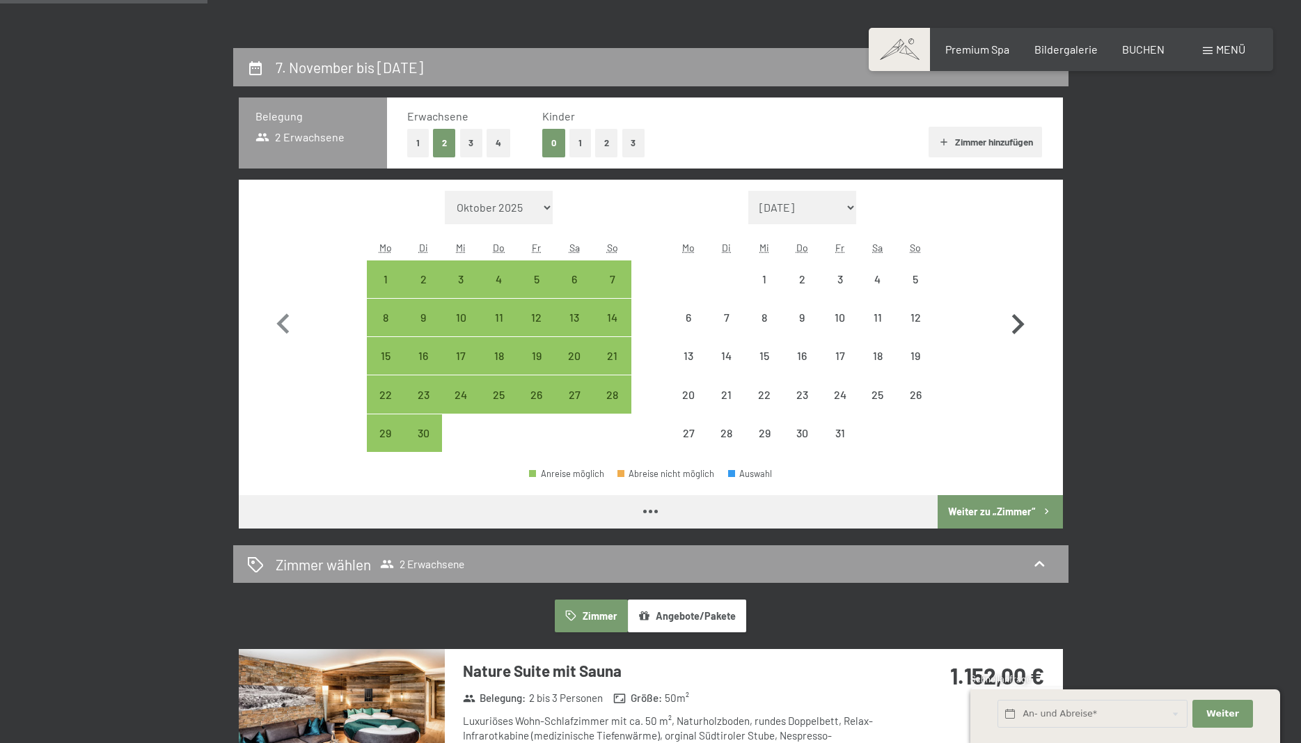
select select "[DATE]"
